Goal: Transaction & Acquisition: Purchase product/service

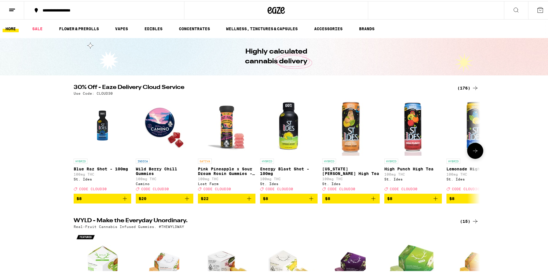
click at [469, 153] on button at bounding box center [475, 150] width 16 height 16
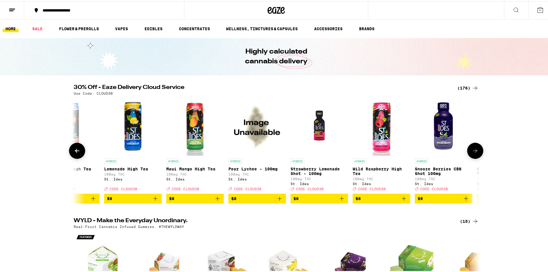
click at [469, 153] on button at bounding box center [475, 150] width 16 height 16
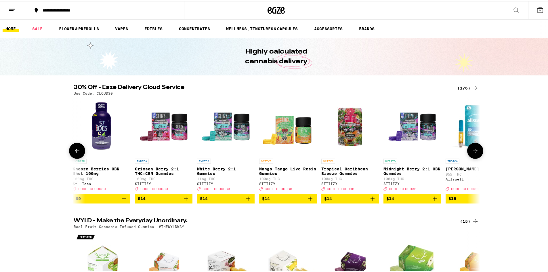
scroll to position [0, 685]
click at [469, 153] on button at bounding box center [475, 150] width 16 height 16
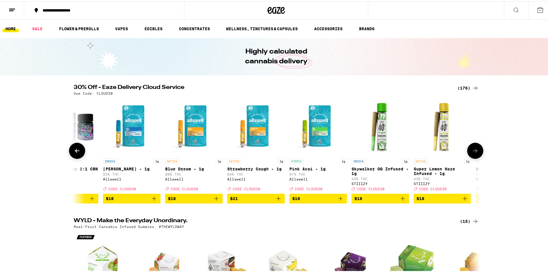
click at [469, 153] on button at bounding box center [475, 150] width 16 height 16
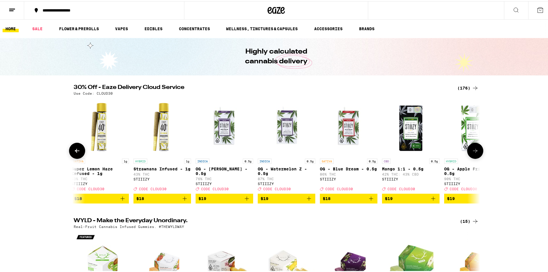
click at [469, 153] on button at bounding box center [475, 150] width 16 height 16
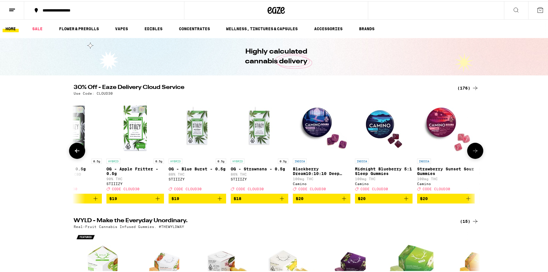
scroll to position [0, 1712]
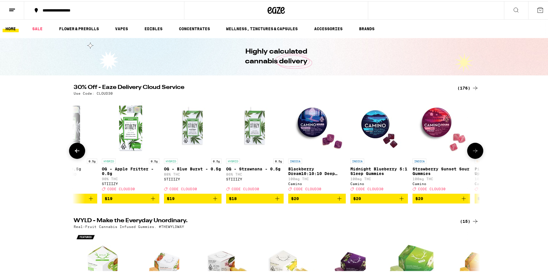
click at [469, 153] on button at bounding box center [475, 150] width 16 height 16
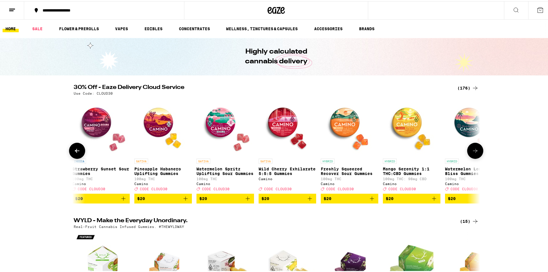
scroll to position [0, 2054]
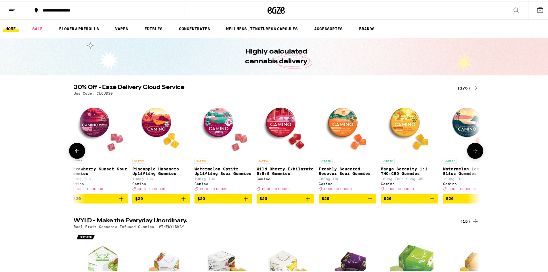
click at [469, 153] on button at bounding box center [475, 150] width 16 height 16
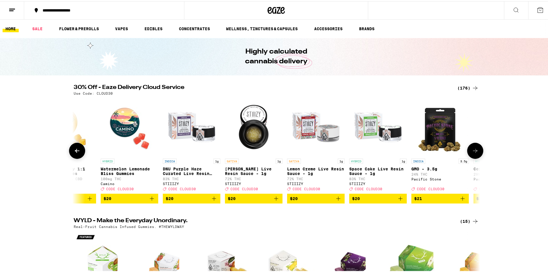
click at [469, 153] on button at bounding box center [475, 150] width 16 height 16
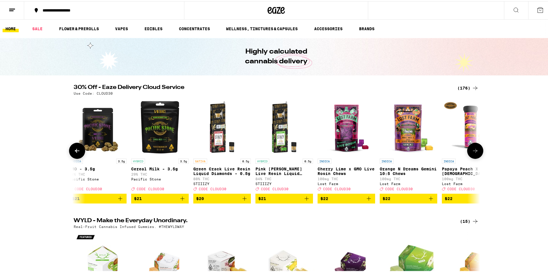
click at [469, 153] on button at bounding box center [475, 150] width 16 height 16
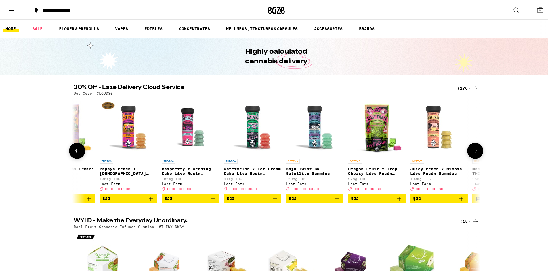
click at [469, 153] on button at bounding box center [475, 150] width 16 height 16
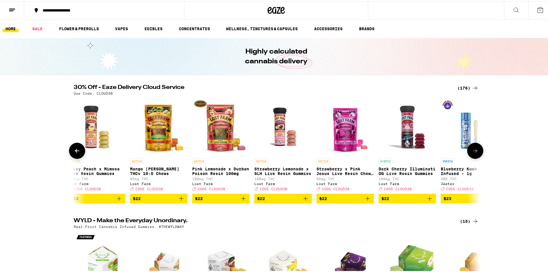
click at [469, 153] on button at bounding box center [475, 150] width 16 height 16
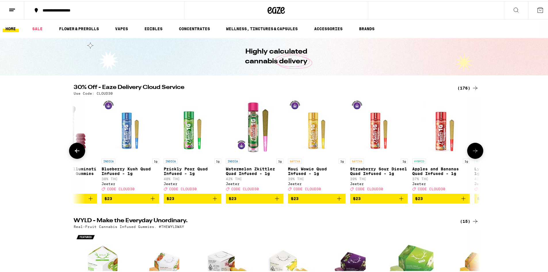
scroll to position [0, 3766]
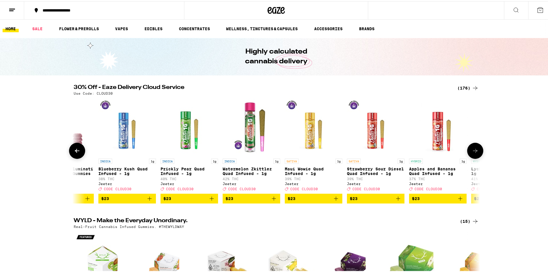
click at [469, 153] on button at bounding box center [475, 150] width 16 height 16
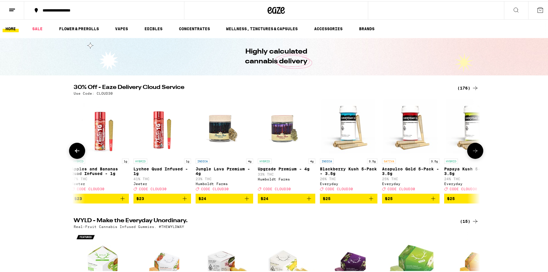
scroll to position [0, 4109]
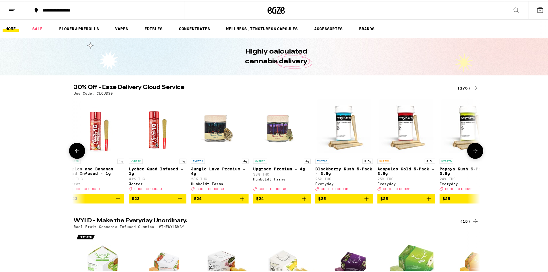
click at [469, 153] on button at bounding box center [475, 150] width 16 height 16
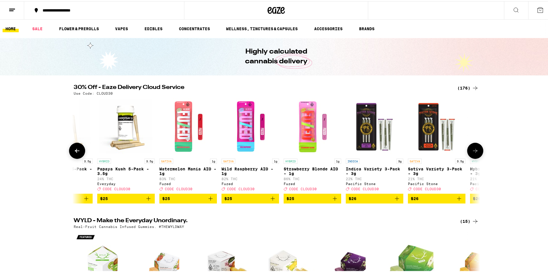
click at [469, 153] on button at bounding box center [475, 150] width 16 height 16
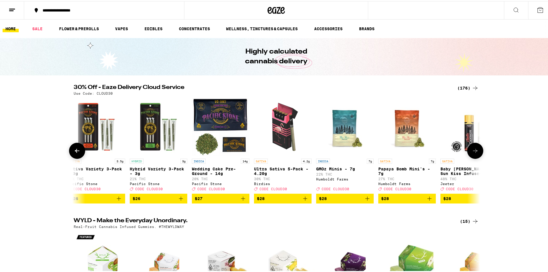
scroll to position [0, 4794]
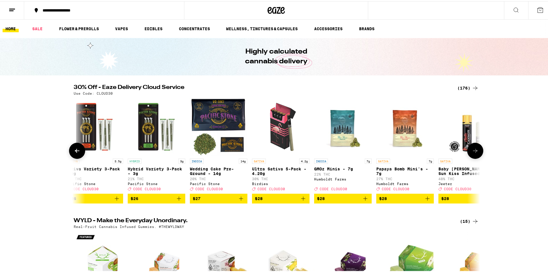
click at [470, 154] on button at bounding box center [475, 150] width 16 height 16
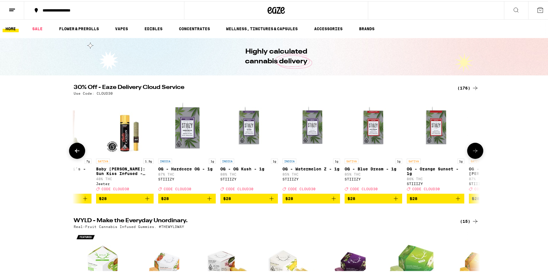
click at [472, 153] on icon at bounding box center [475, 149] width 7 height 7
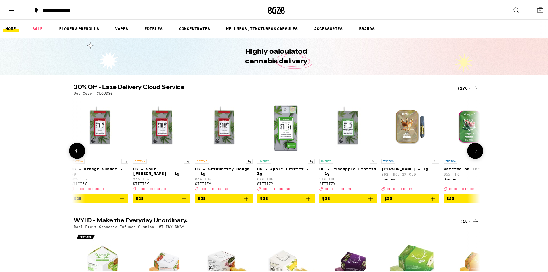
scroll to position [0, 5478]
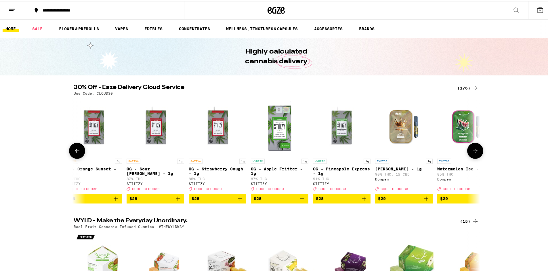
click at [472, 153] on icon at bounding box center [475, 149] width 7 height 7
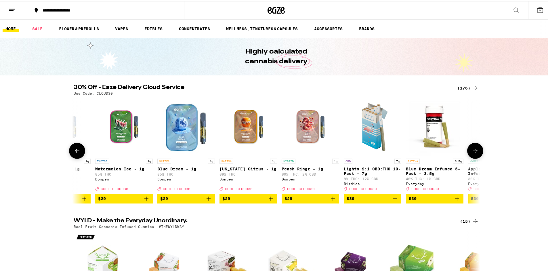
scroll to position [0, 5821]
click at [472, 153] on icon at bounding box center [475, 149] width 7 height 7
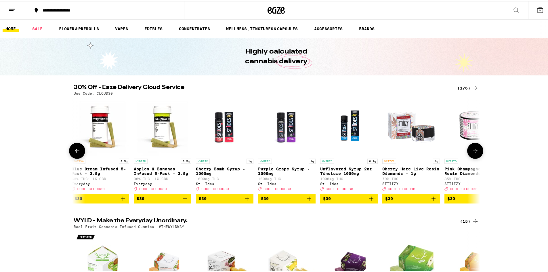
scroll to position [0, 6163]
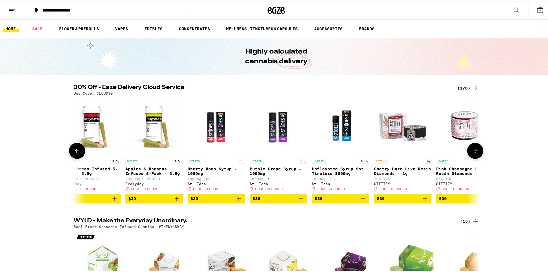
click at [472, 153] on icon at bounding box center [475, 149] width 7 height 7
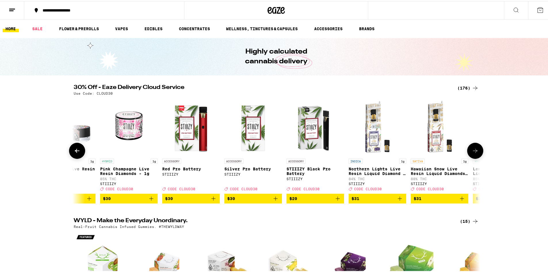
scroll to position [0, 6506]
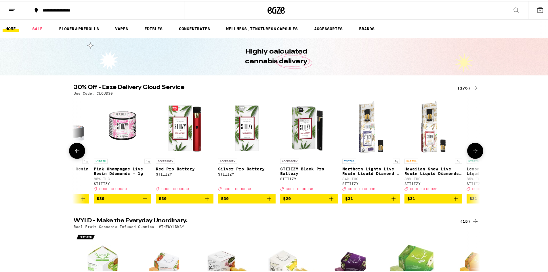
click at [472, 153] on icon at bounding box center [475, 149] width 7 height 7
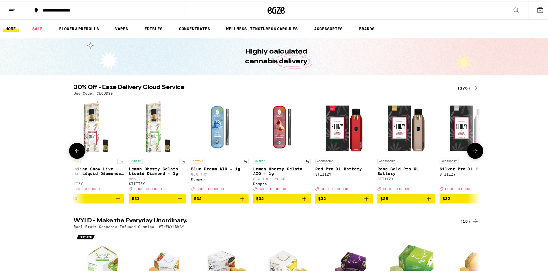
scroll to position [0, 6848]
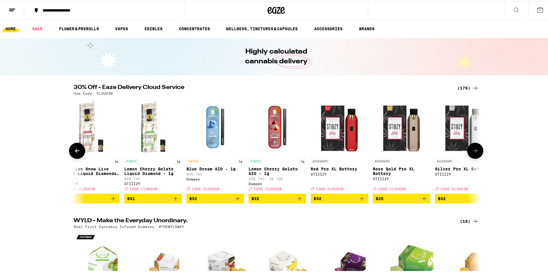
click at [472, 153] on icon at bounding box center [475, 149] width 7 height 7
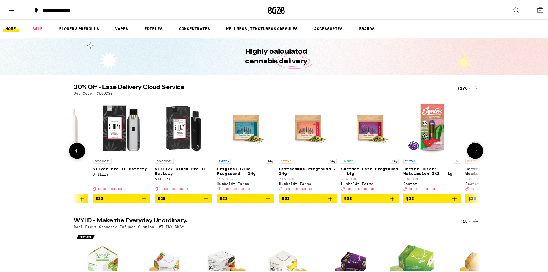
click at [472, 151] on icon at bounding box center [475, 149] width 7 height 7
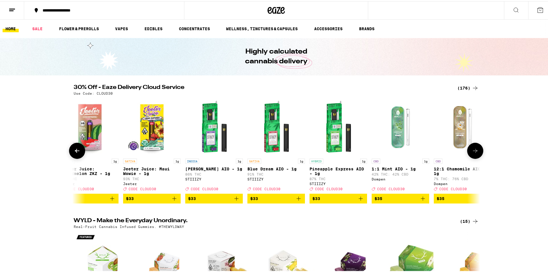
click at [472, 150] on icon at bounding box center [475, 149] width 7 height 7
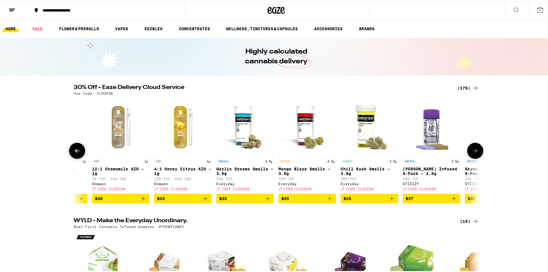
scroll to position [0, 7875]
click at [471, 147] on button at bounding box center [475, 150] width 16 height 16
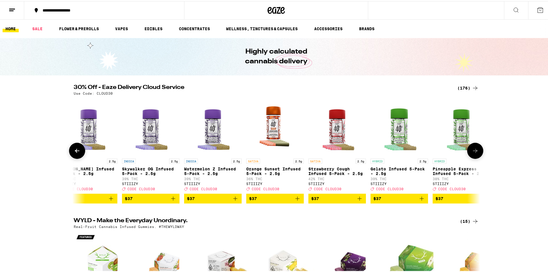
click at [471, 146] on button at bounding box center [475, 150] width 16 height 16
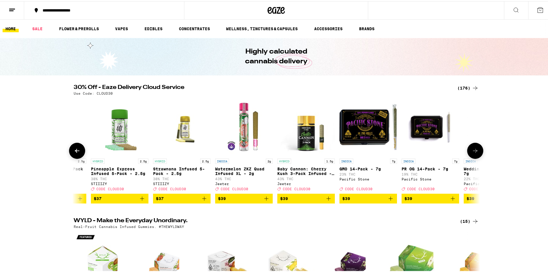
scroll to position [0, 8560]
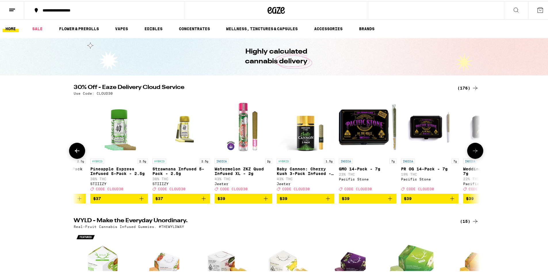
click at [471, 148] on button at bounding box center [475, 150] width 16 height 16
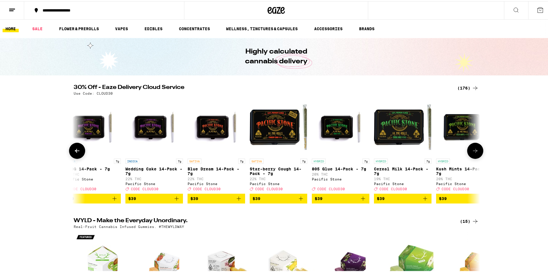
scroll to position [0, 8903]
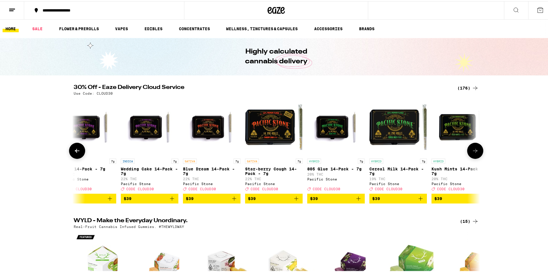
click at [471, 148] on button at bounding box center [475, 150] width 16 height 16
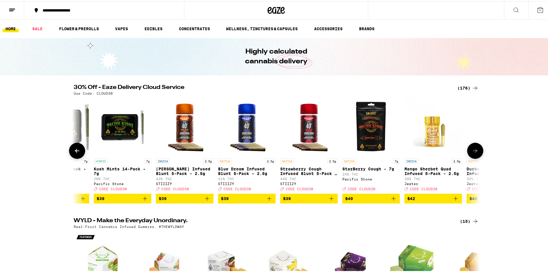
scroll to position [0, 9245]
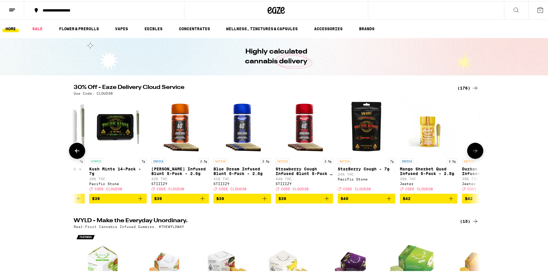
click at [471, 148] on button at bounding box center [475, 150] width 16 height 16
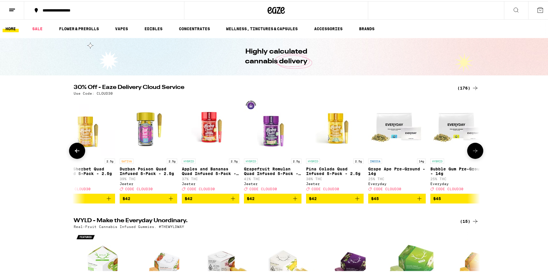
click at [471, 148] on button at bounding box center [475, 150] width 16 height 16
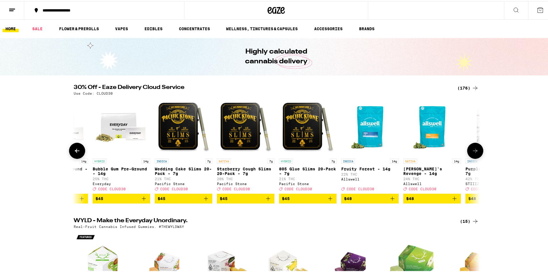
scroll to position [0, 9930]
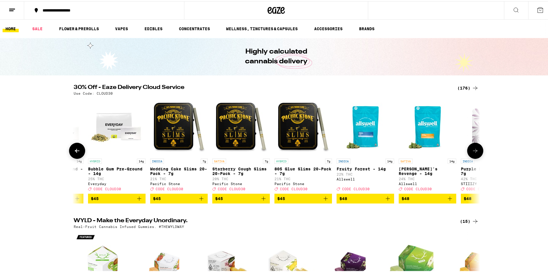
click at [322, 201] on icon "Add to bag" at bounding box center [325, 197] width 7 height 7
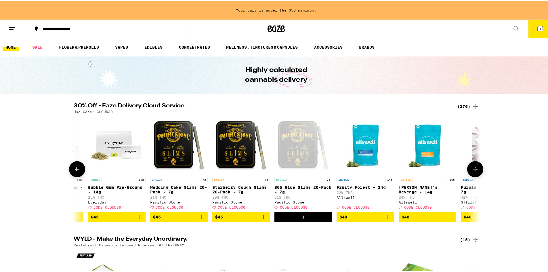
click at [476, 171] on icon at bounding box center [475, 168] width 7 height 7
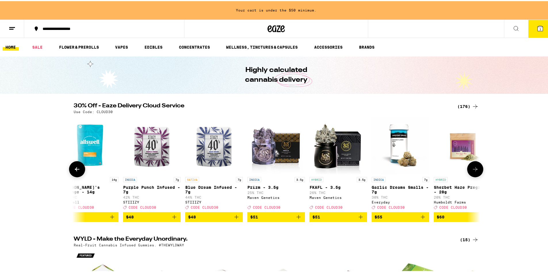
scroll to position [0, 10272]
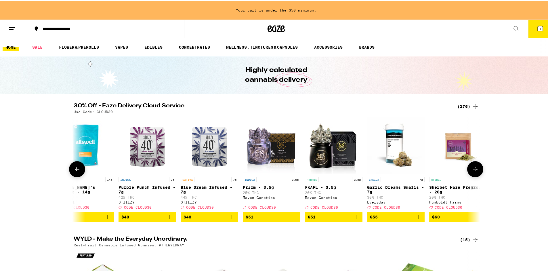
click at [476, 171] on icon at bounding box center [475, 168] width 7 height 7
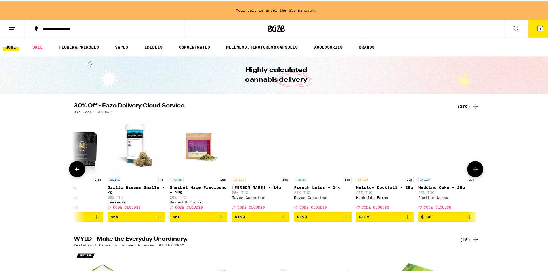
scroll to position [0, 10533]
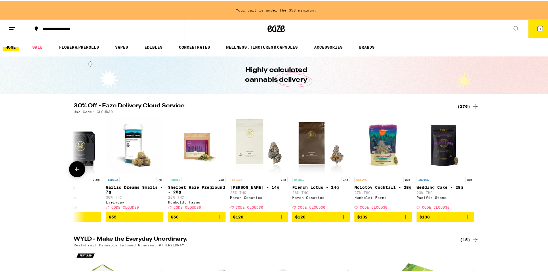
click at [476, 171] on div at bounding box center [475, 168] width 16 height 16
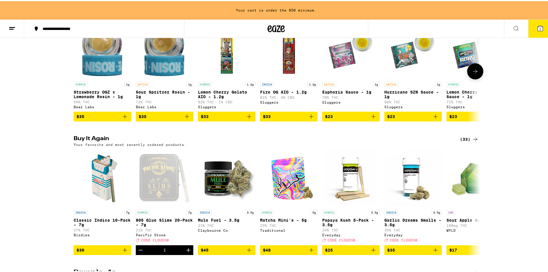
scroll to position [575, 0]
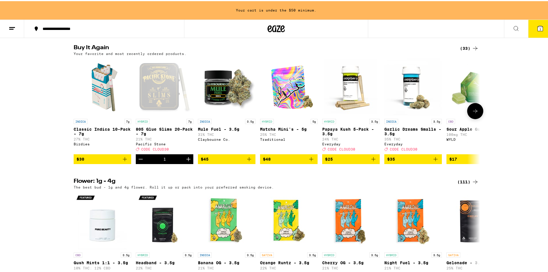
click at [473, 113] on icon at bounding box center [475, 109] width 7 height 7
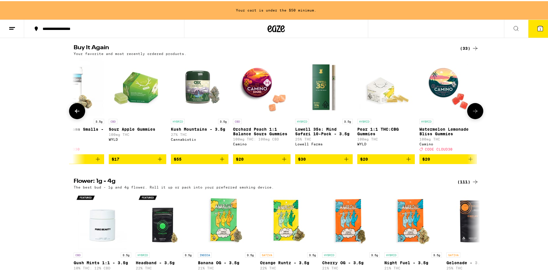
scroll to position [0, 342]
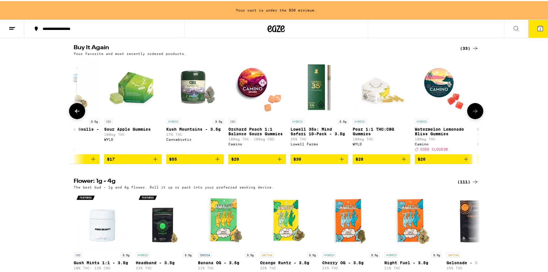
click at [473, 113] on icon at bounding box center [475, 109] width 7 height 7
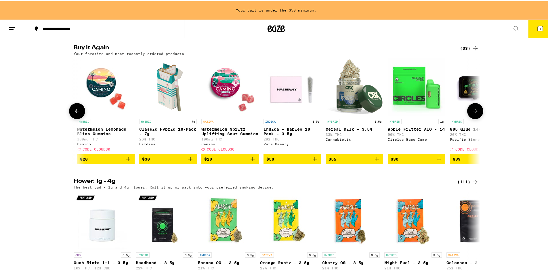
scroll to position [0, 685]
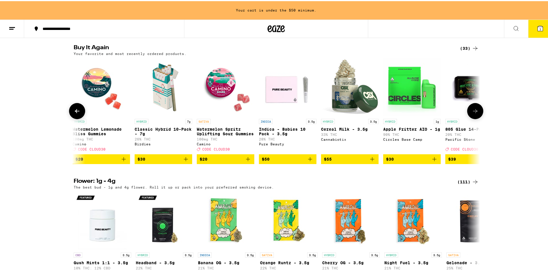
click at [474, 113] on icon at bounding box center [475, 109] width 7 height 7
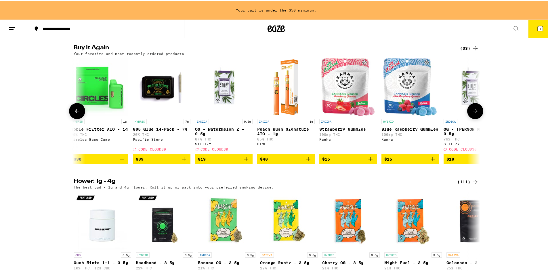
scroll to position [0, 1027]
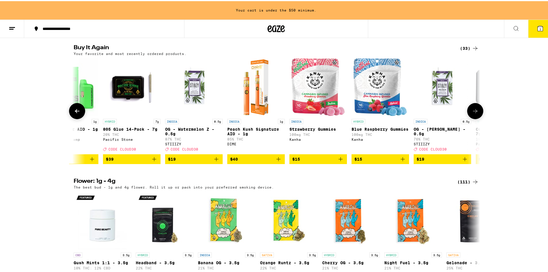
click at [475, 118] on button at bounding box center [475, 110] width 16 height 16
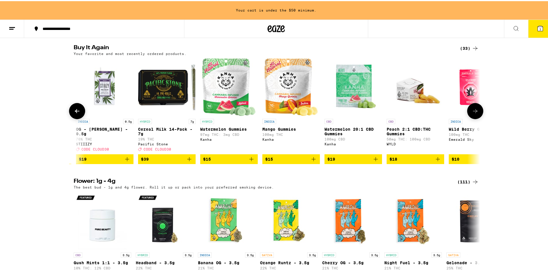
scroll to position [0, 1370]
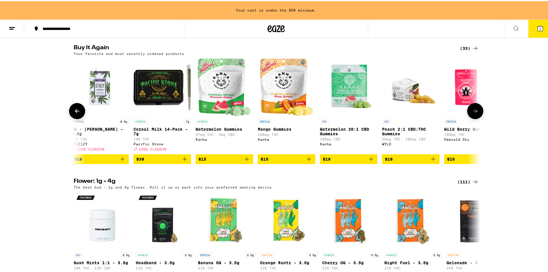
click at [475, 118] on button at bounding box center [475, 110] width 16 height 16
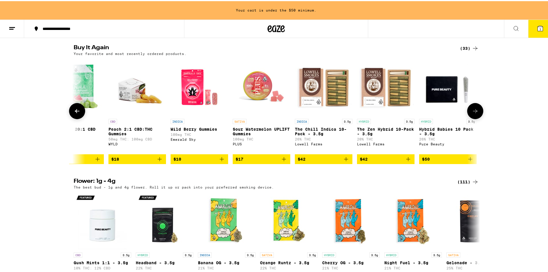
scroll to position [0, 1646]
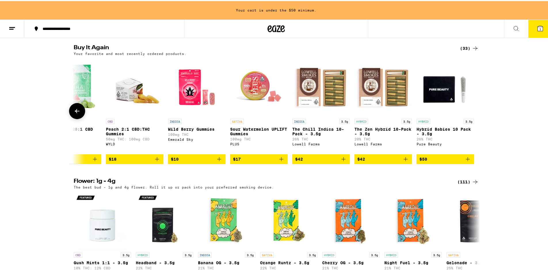
click at [476, 118] on div at bounding box center [475, 110] width 16 height 16
click at [78, 113] on icon at bounding box center [77, 109] width 7 height 7
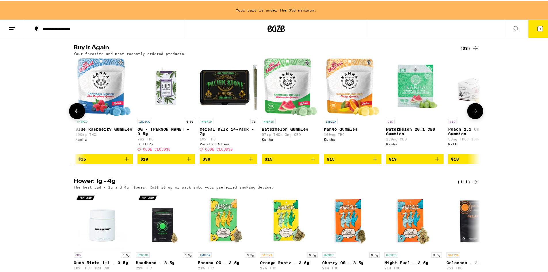
click at [78, 113] on icon at bounding box center [77, 109] width 7 height 7
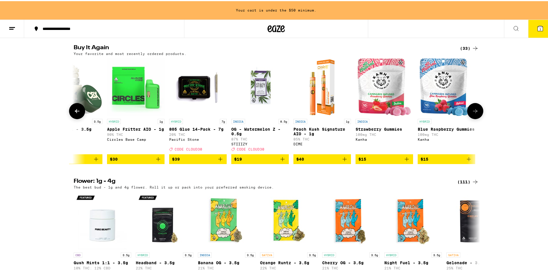
click at [79, 118] on button at bounding box center [77, 110] width 16 height 16
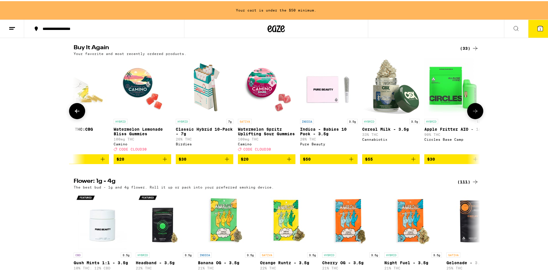
scroll to position [0, 619]
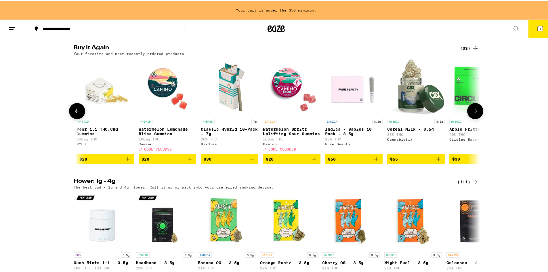
click at [467, 118] on button at bounding box center [475, 110] width 16 height 16
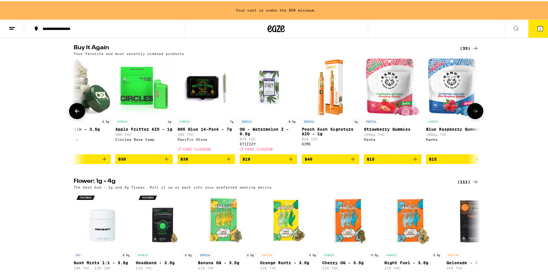
scroll to position [0, 961]
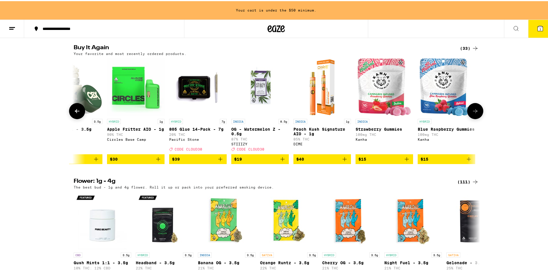
click at [320, 104] on img "Open page for Peach Kush Signature AIO - 1g from DIME" at bounding box center [322, 86] width 33 height 58
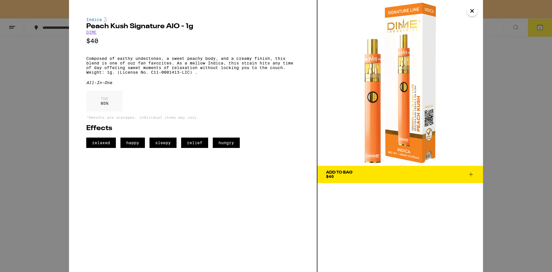
click at [472, 12] on icon "Close" at bounding box center [472, 11] width 7 height 9
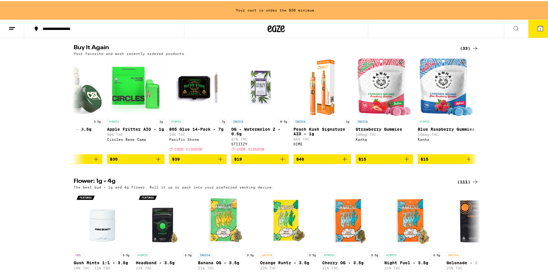
click at [515, 30] on icon at bounding box center [516, 27] width 7 height 7
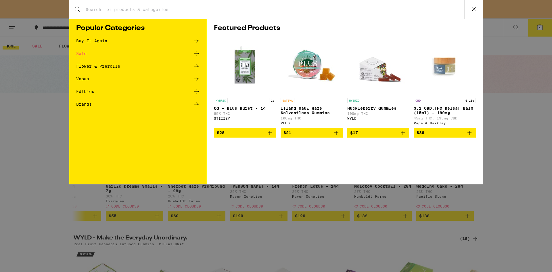
click at [257, 9] on input "Search for Products" at bounding box center [275, 9] width 380 height 5
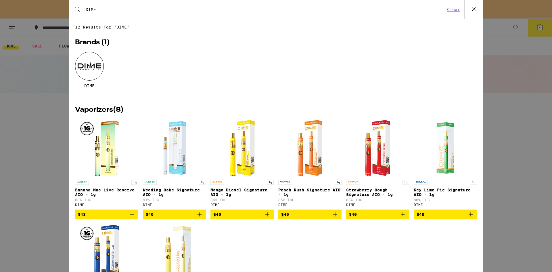
type input "DIME"
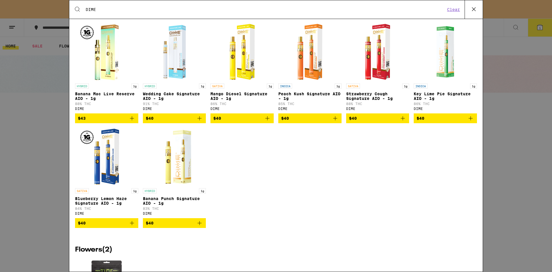
scroll to position [86, 0]
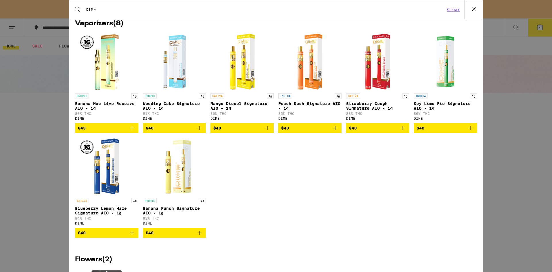
click at [103, 63] on img "Open page for Banana Mac Live Reserve AIO - 1g from DIME" at bounding box center [107, 62] width 58 height 58
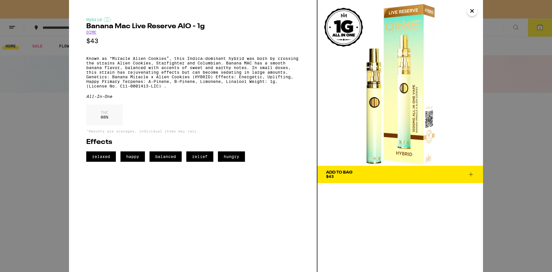
click at [476, 10] on icon "Close" at bounding box center [472, 11] width 7 height 9
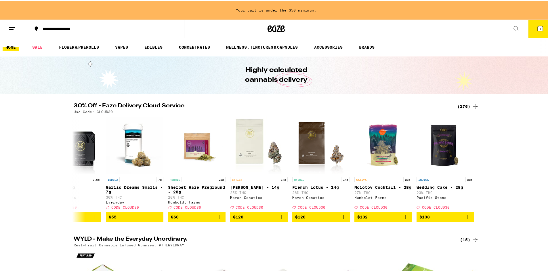
click at [513, 30] on icon at bounding box center [516, 27] width 7 height 7
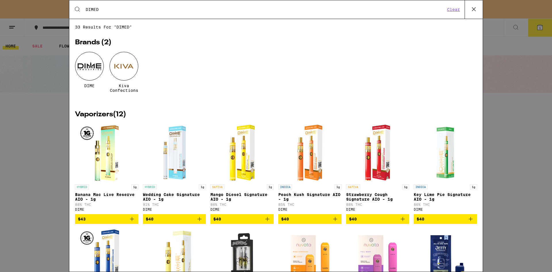
type input "DIME"
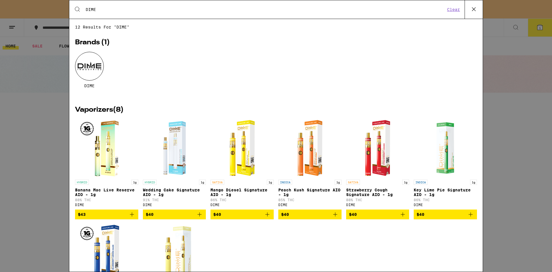
click at [176, 148] on img "Open page for Wedding Cake Signature AIO - 1g from DIME" at bounding box center [175, 148] width 58 height 58
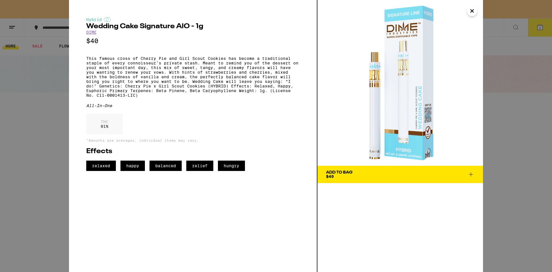
click at [472, 10] on icon "Close" at bounding box center [472, 11] width 7 height 9
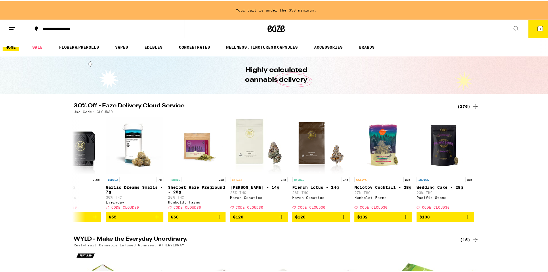
click at [508, 29] on button at bounding box center [516, 28] width 24 height 18
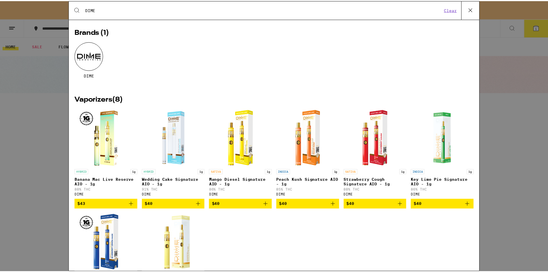
scroll to position [29, 0]
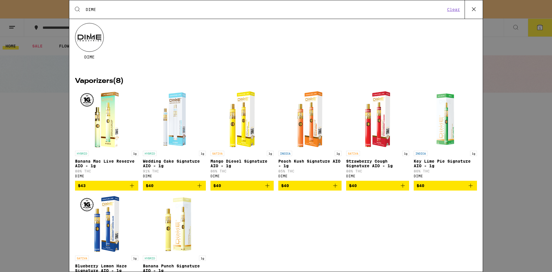
click at [197, 189] on icon "Add to bag" at bounding box center [199, 185] width 7 height 7
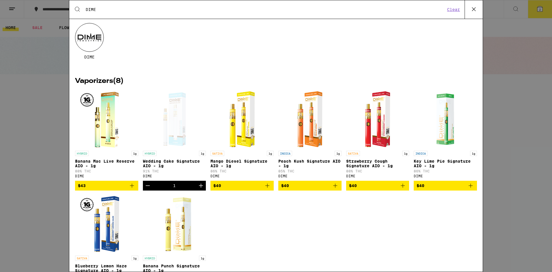
click at [475, 7] on icon at bounding box center [474, 9] width 9 height 9
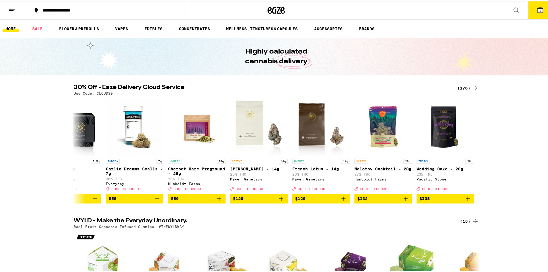
click at [537, 9] on icon at bounding box center [540, 8] width 7 height 7
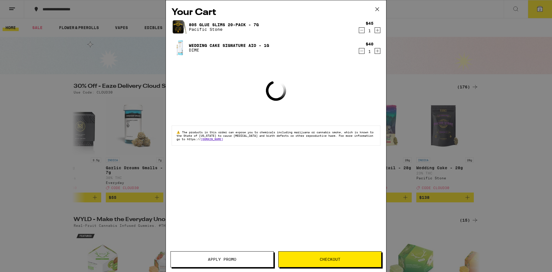
click at [250, 262] on button "Apply Promo" at bounding box center [222, 259] width 103 height 16
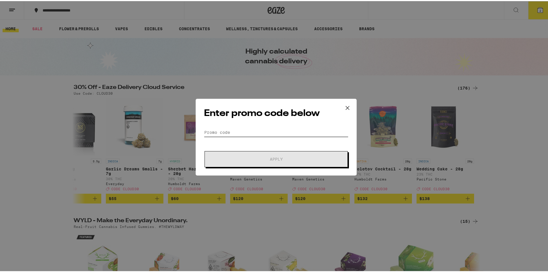
click at [236, 129] on input "Promo Code" at bounding box center [276, 131] width 144 height 9
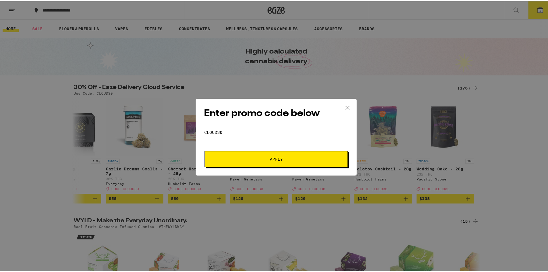
type input "CLOUD30"
click at [281, 166] on div "Enter promo code below Promo Code CLOUD30 Apply" at bounding box center [276, 136] width 161 height 77
click at [280, 160] on span "Apply" at bounding box center [276, 158] width 13 height 4
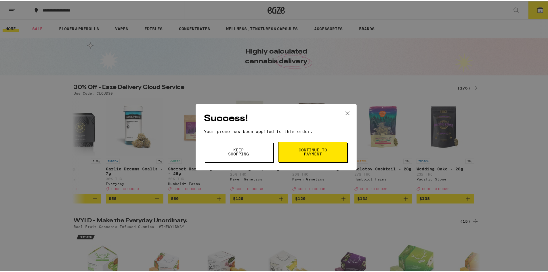
click at [261, 156] on button "Keep Shopping" at bounding box center [238, 151] width 69 height 20
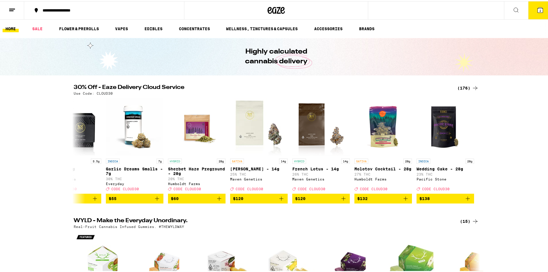
click at [537, 6] on icon at bounding box center [540, 8] width 7 height 7
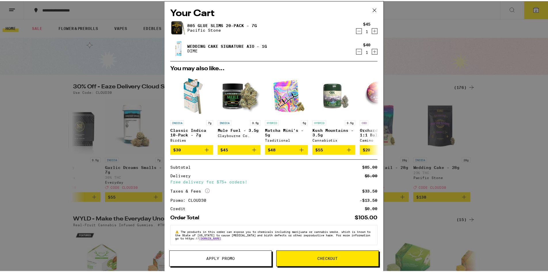
scroll to position [5, 0]
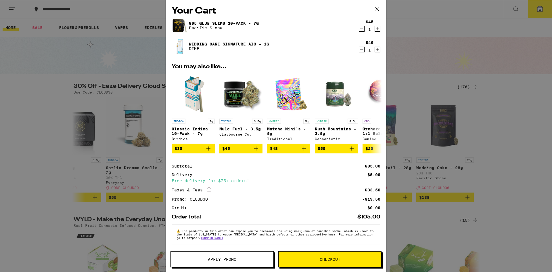
click at [317, 256] on button "Checkout" at bounding box center [330, 259] width 103 height 16
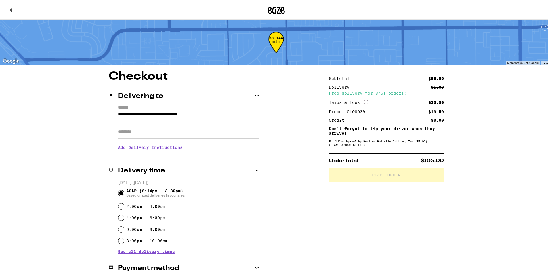
click at [163, 130] on input "Apt/Suite" at bounding box center [188, 131] width 141 height 14
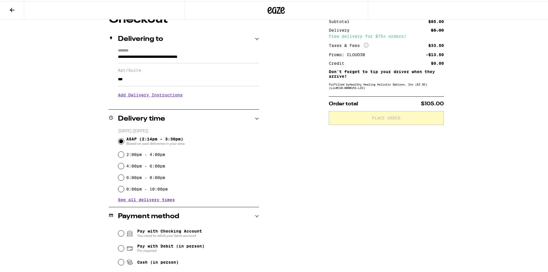
scroll to position [58, 0]
type input "***"
click at [122, 245] on div "Pay with Debit (in person) Pin required" at bounding box center [188, 246] width 141 height 15
click at [120, 246] on input "Pay with Debit (in person) Pin required" at bounding box center [121, 247] width 6 height 6
radio input "true"
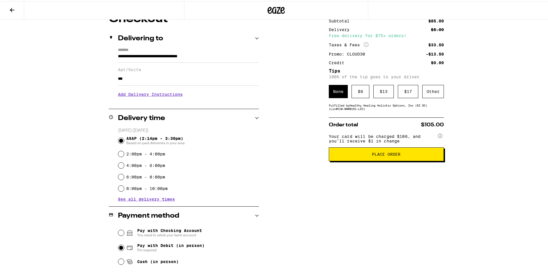
click at [386, 155] on span "Place Order" at bounding box center [386, 153] width 28 height 4
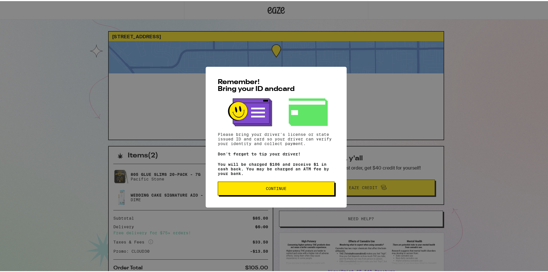
click at [280, 188] on span "Continue" at bounding box center [276, 187] width 21 height 4
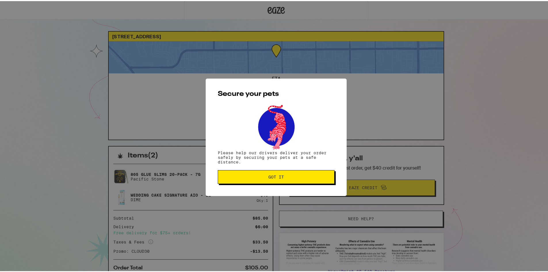
click at [286, 185] on div "Secure your pets Please help our drivers deliver your order safely by securing …" at bounding box center [276, 135] width 141 height 117
click at [284, 178] on span "Got it" at bounding box center [276, 176] width 107 height 4
